Goal: Task Accomplishment & Management: Complete application form

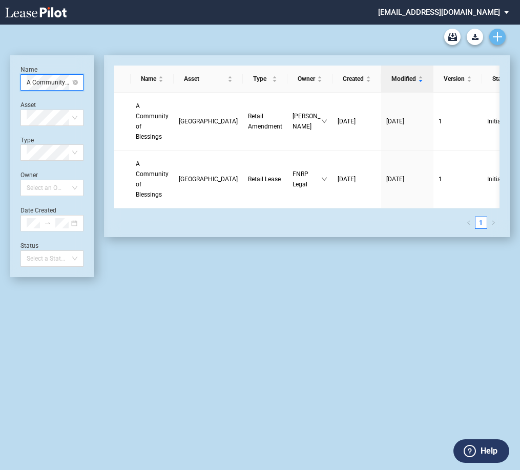
click at [496, 41] on icon "Create new document" at bounding box center [496, 36] width 9 height 9
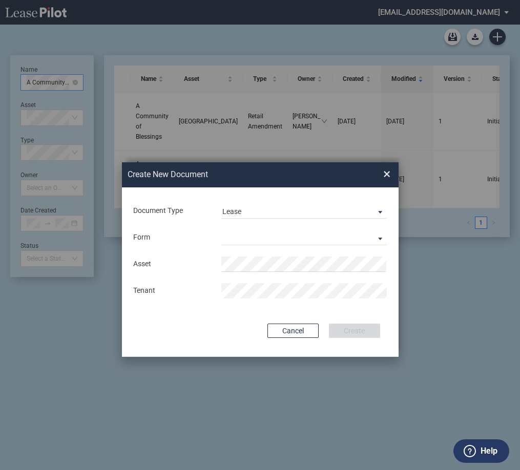
drag, startPoint x: 394, startPoint y: 238, endPoint x: 380, endPoint y: 239, distance: 14.4
click at [394, 238] on div "Document Type Lease Lease Amendment Deal Type Retail Deal Type Retail Form Reta…" at bounding box center [260, 271] width 276 height 169
click at [380, 239] on md-select "Retail Lease Monetary Default Notice" at bounding box center [303, 237] width 165 height 15
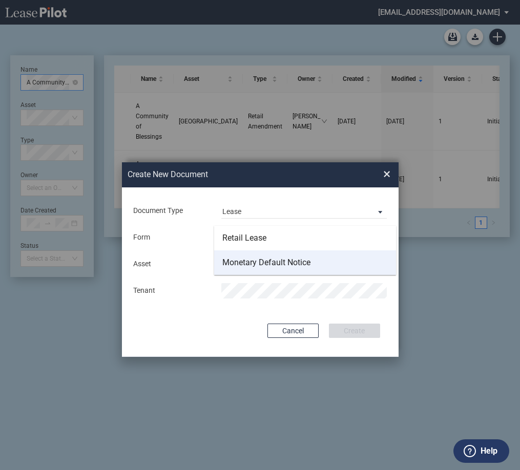
click at [336, 259] on md-option "Monetary Default Notice" at bounding box center [305, 262] width 182 height 25
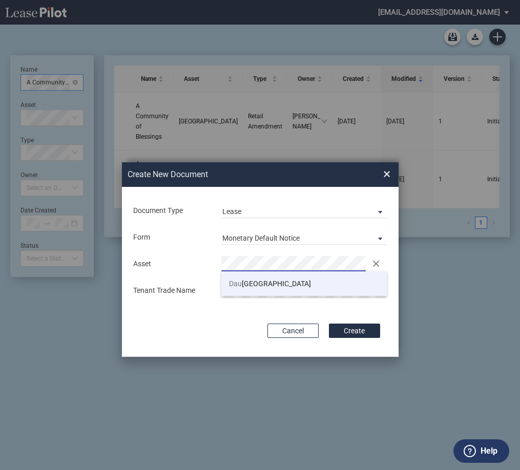
click at [284, 282] on li "Dau phin Plaza" at bounding box center [303, 283] width 165 height 25
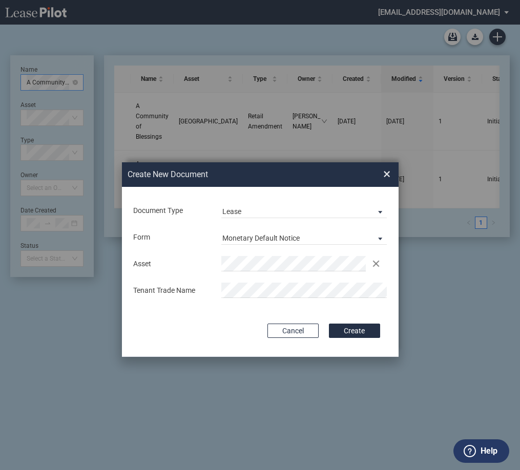
click at [247, 281] on div "Asset Clear Tenant Trade Name" at bounding box center [260, 277] width 256 height 54
click at [350, 332] on button "Create" at bounding box center [354, 331] width 51 height 14
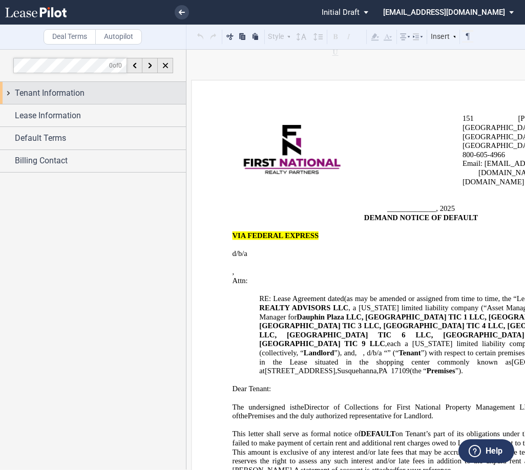
click at [23, 91] on span "Tenant Information" at bounding box center [50, 93] width 70 height 12
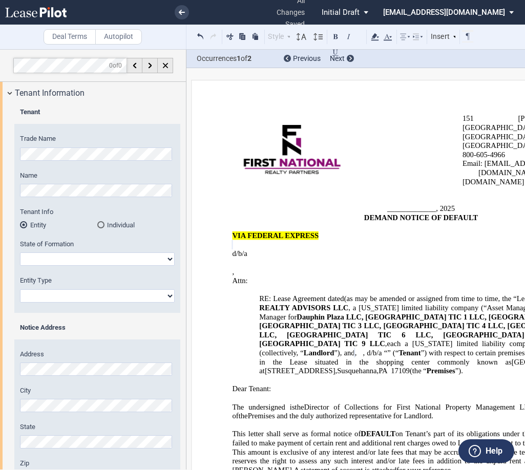
click at [67, 255] on select "[US_STATE] [US_STATE] [US_STATE] [US_STATE] [US_STATE] [US_STATE] [US_STATE] [U…" at bounding box center [97, 258] width 155 height 13
select select "[US_STATE]"
click at [20, 252] on select "[US_STATE] [US_STATE] [US_STATE] [US_STATE] [US_STATE] [US_STATE] [US_STATE] [U…" at bounding box center [97, 258] width 155 height 13
click at [90, 295] on select "Corporation Limited Liability Company General Partnership Limited Partnership O…" at bounding box center [97, 295] width 155 height 13
select select "Limited Liability Company"
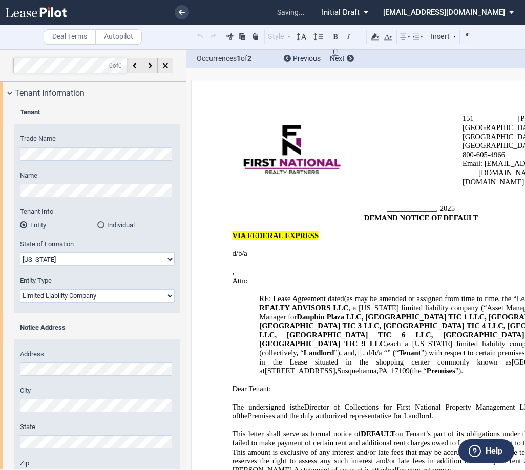
click at [20, 289] on select "Corporation Limited Liability Company General Partnership Limited Partnership O…" at bounding box center [97, 295] width 155 height 13
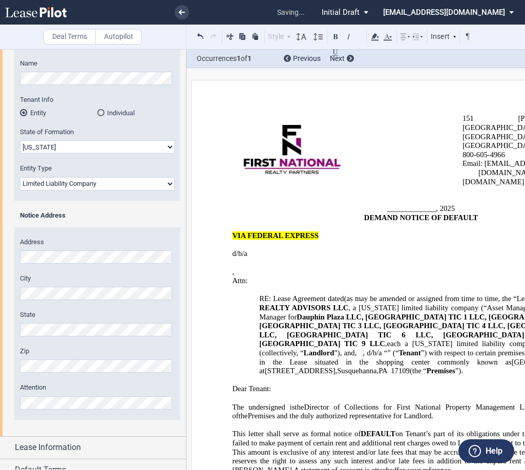
scroll to position [147, 0]
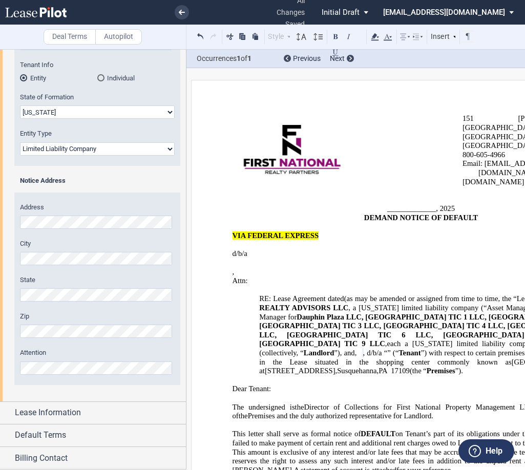
click at [109, 211] on label "Address" at bounding box center [97, 207] width 155 height 9
click at [48, 409] on span "Lease Information" at bounding box center [48, 412] width 66 height 12
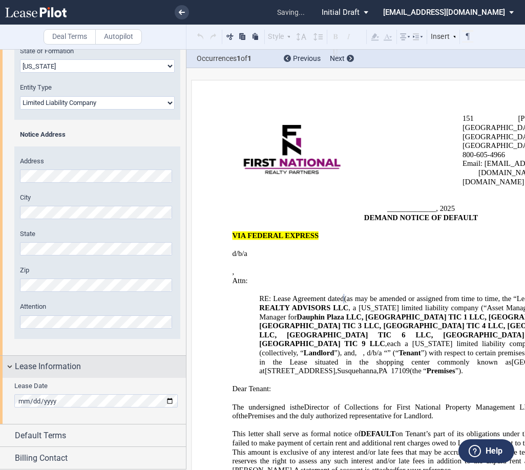
click at [137, 372] on div "Lease Information" at bounding box center [100, 366] width 171 height 12
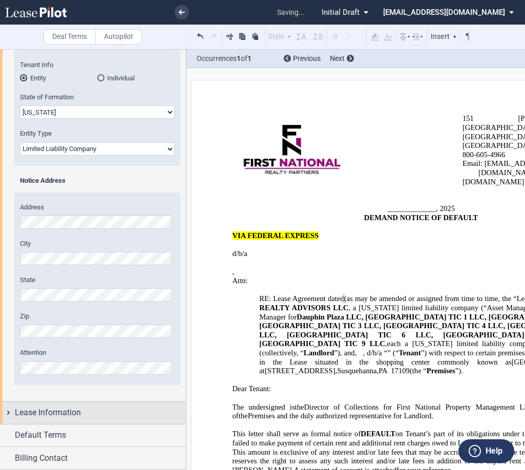
scroll to position [147, 0]
click at [120, 412] on div "Lease Information" at bounding box center [100, 412] width 171 height 12
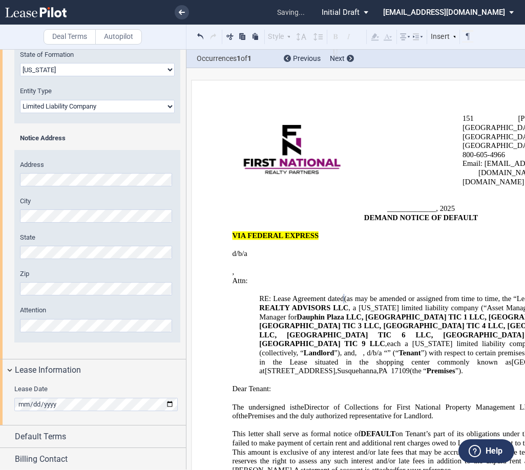
scroll to position [193, 0]
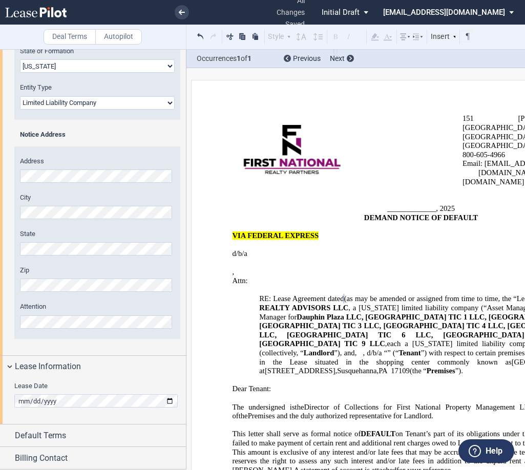
click at [55, 132] on b "Notice Address" at bounding box center [43, 135] width 46 height 8
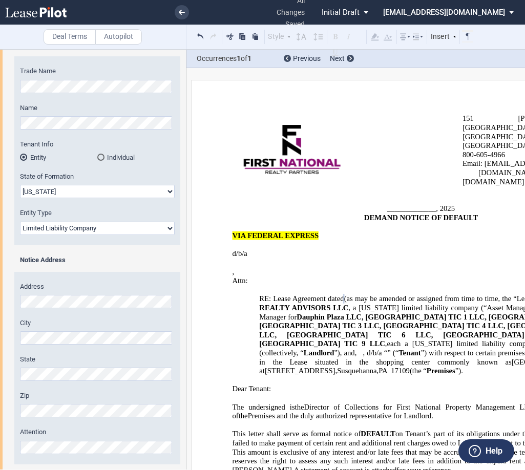
scroll to position [0, 0]
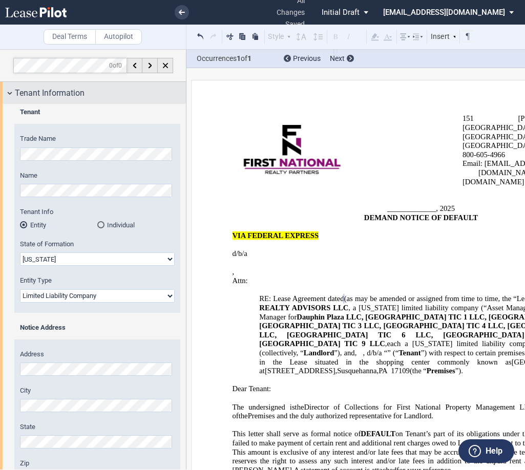
click at [58, 100] on div "Tenant Information" at bounding box center [93, 93] width 186 height 22
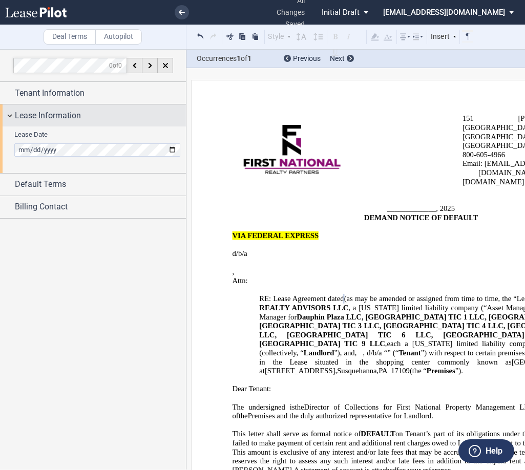
click at [38, 124] on div "Lease Information" at bounding box center [93, 115] width 186 height 22
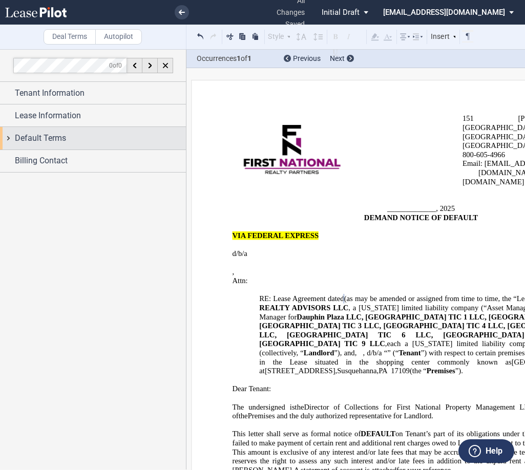
click at [47, 144] on div "Default Terms" at bounding box center [93, 138] width 186 height 22
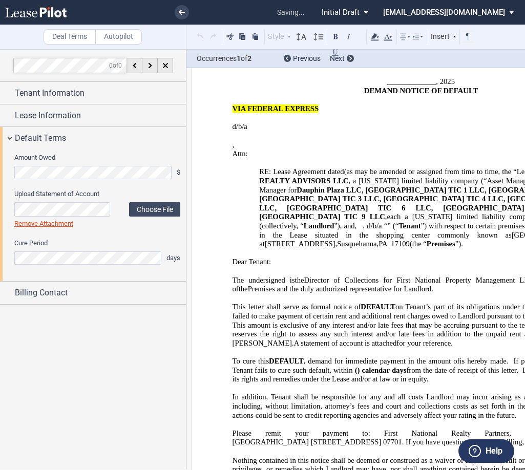
scroll to position [201, 0]
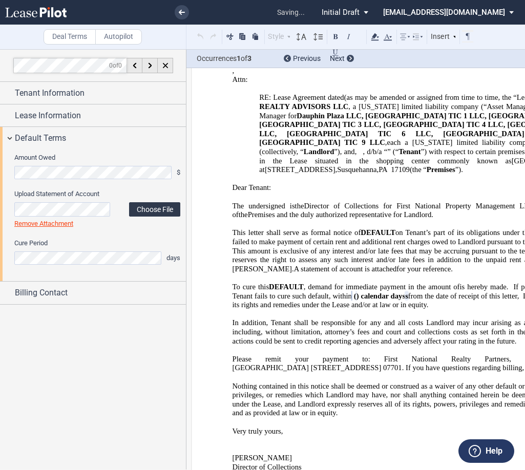
click at [137, 215] on label "Choose File" at bounding box center [154, 209] width 51 height 14
click at [171, 202] on label "Choose File" at bounding box center [154, 208] width 51 height 14
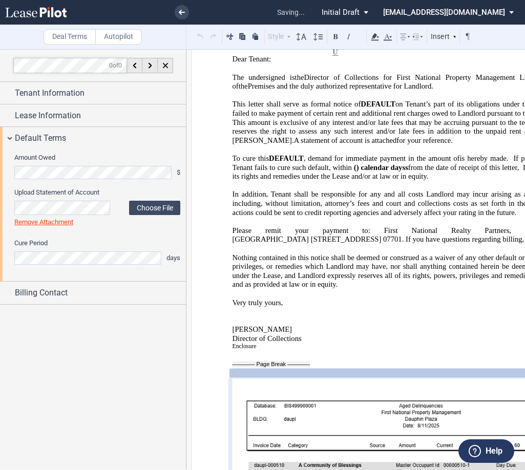
scroll to position [628, 0]
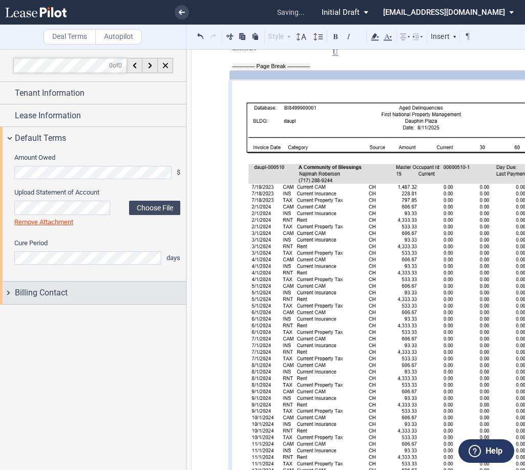
click at [87, 299] on div "Billing Contact" at bounding box center [93, 293] width 186 height 22
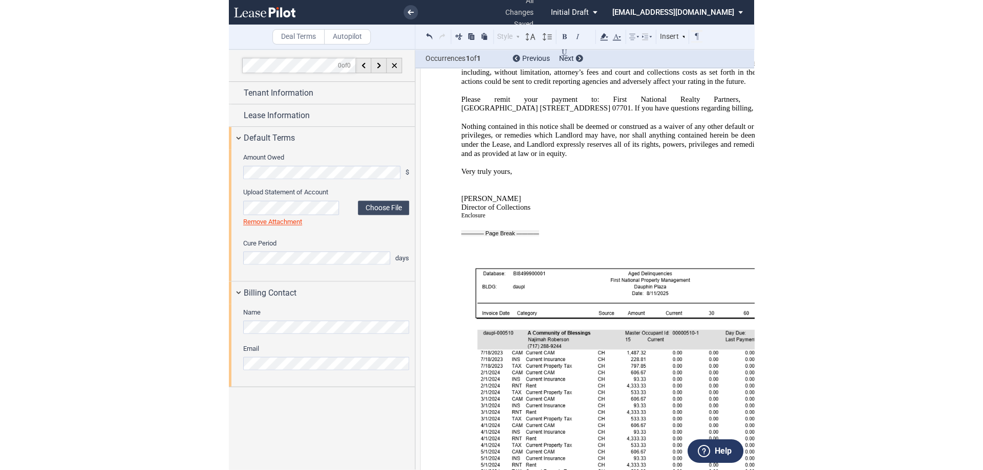
scroll to position [318, 0]
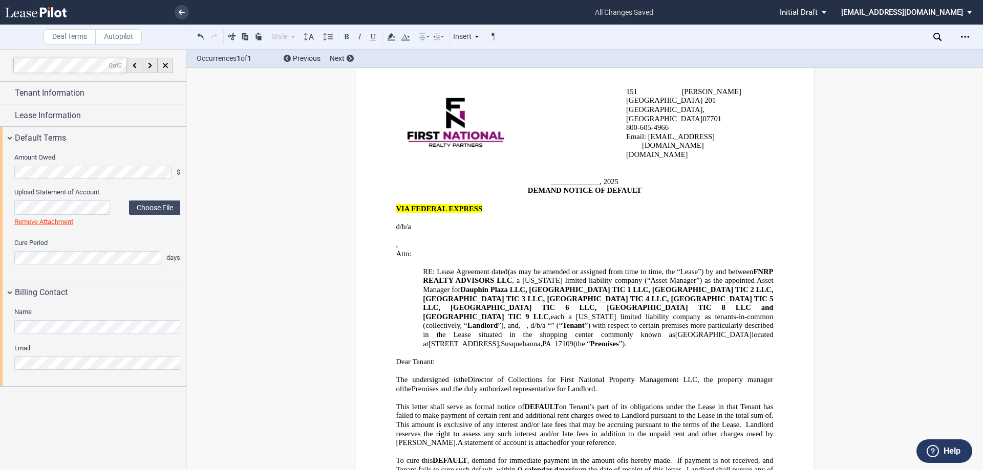
scroll to position [0, 0]
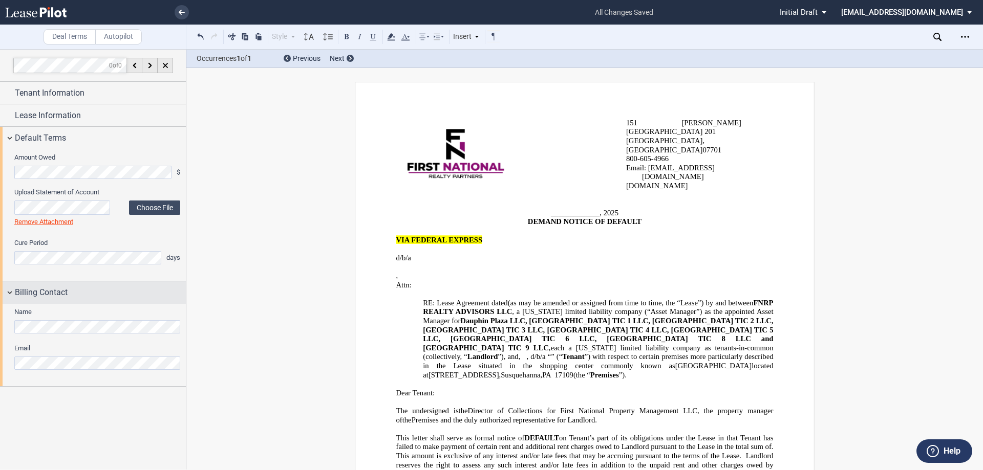
click at [68, 299] on div "Billing Contact" at bounding box center [93, 293] width 186 height 22
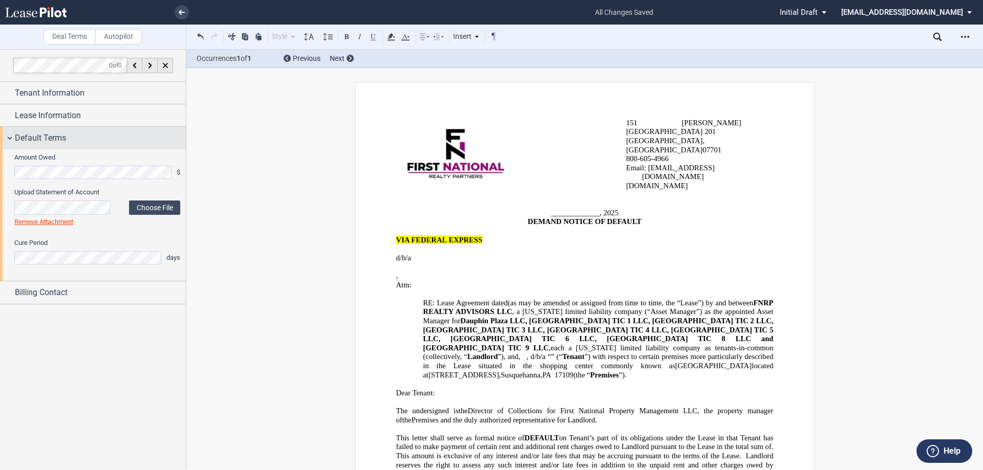
click at [56, 136] on span "Default Terms" at bounding box center [40, 138] width 51 height 12
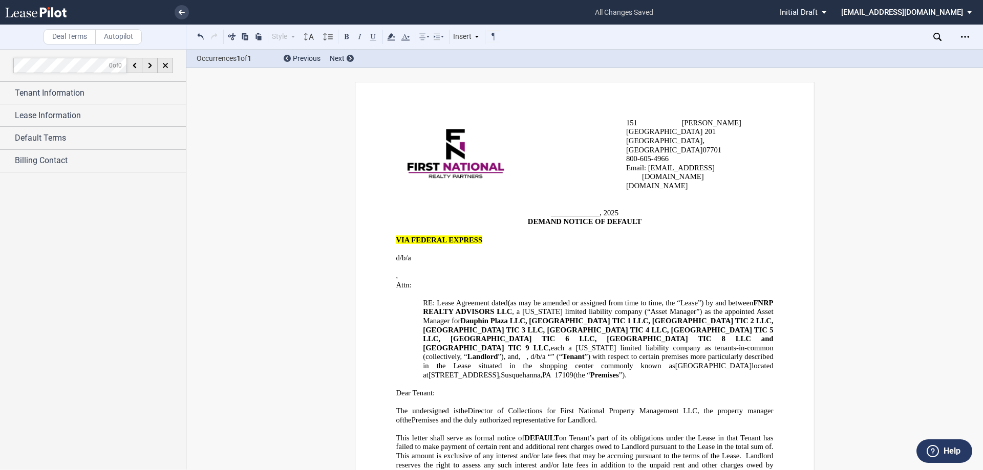
click at [524, 12] on span "Initial Draft" at bounding box center [799, 12] width 38 height 9
click at [524, 51] on span "Final Draft" at bounding box center [841, 49] width 33 height 8
click at [524, 36] on icon "Open Lease options menu" at bounding box center [965, 37] width 8 height 8
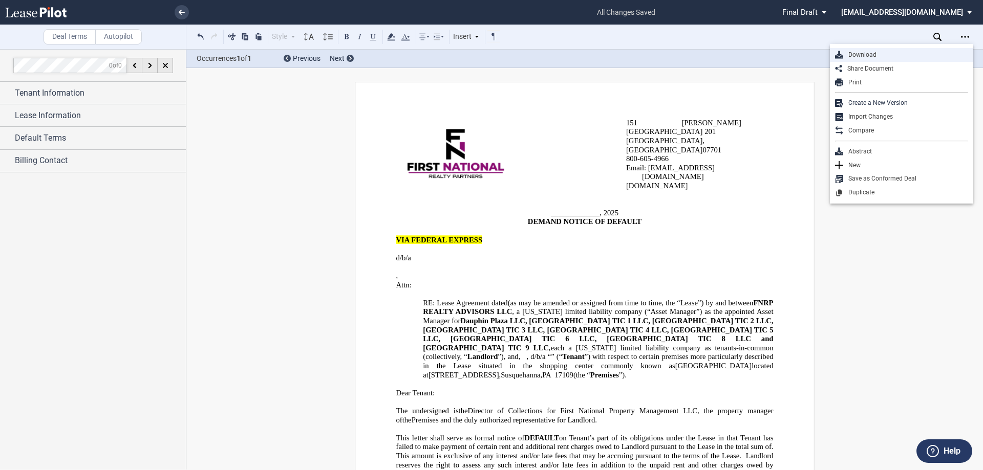
click at [524, 54] on div "Download" at bounding box center [905, 55] width 125 height 9
